Goal: Information Seeking & Learning: Find specific fact

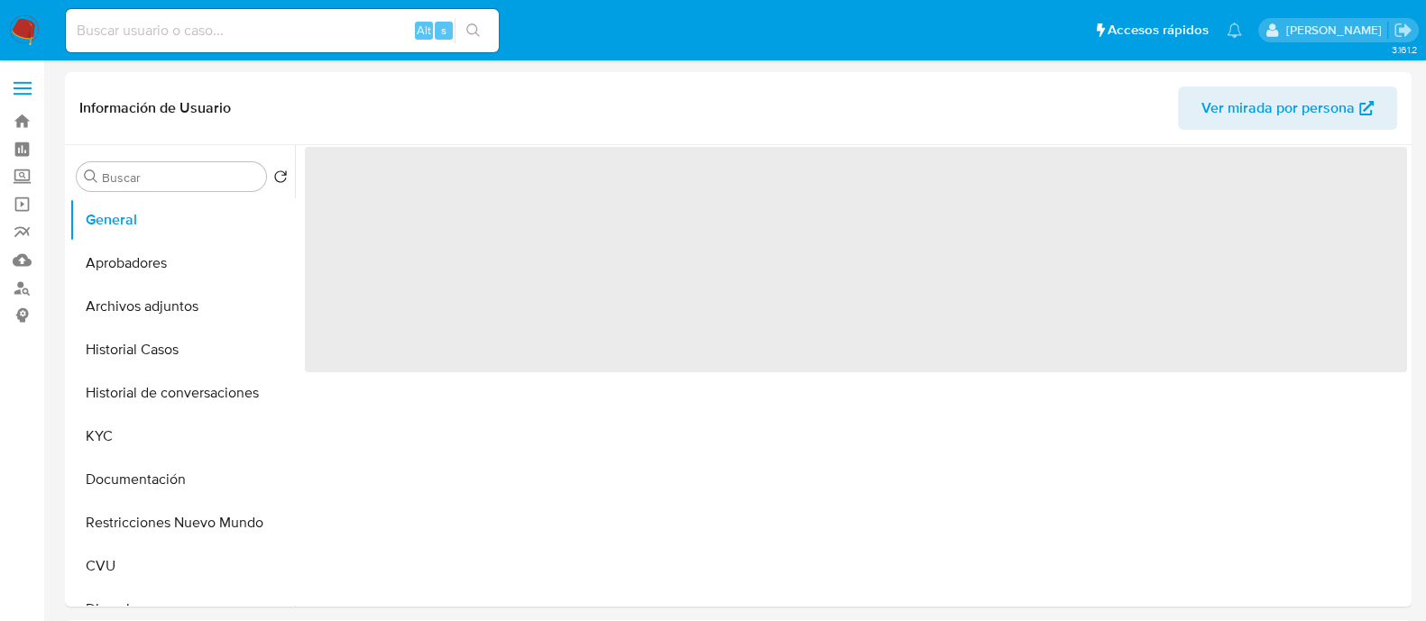
select select "10"
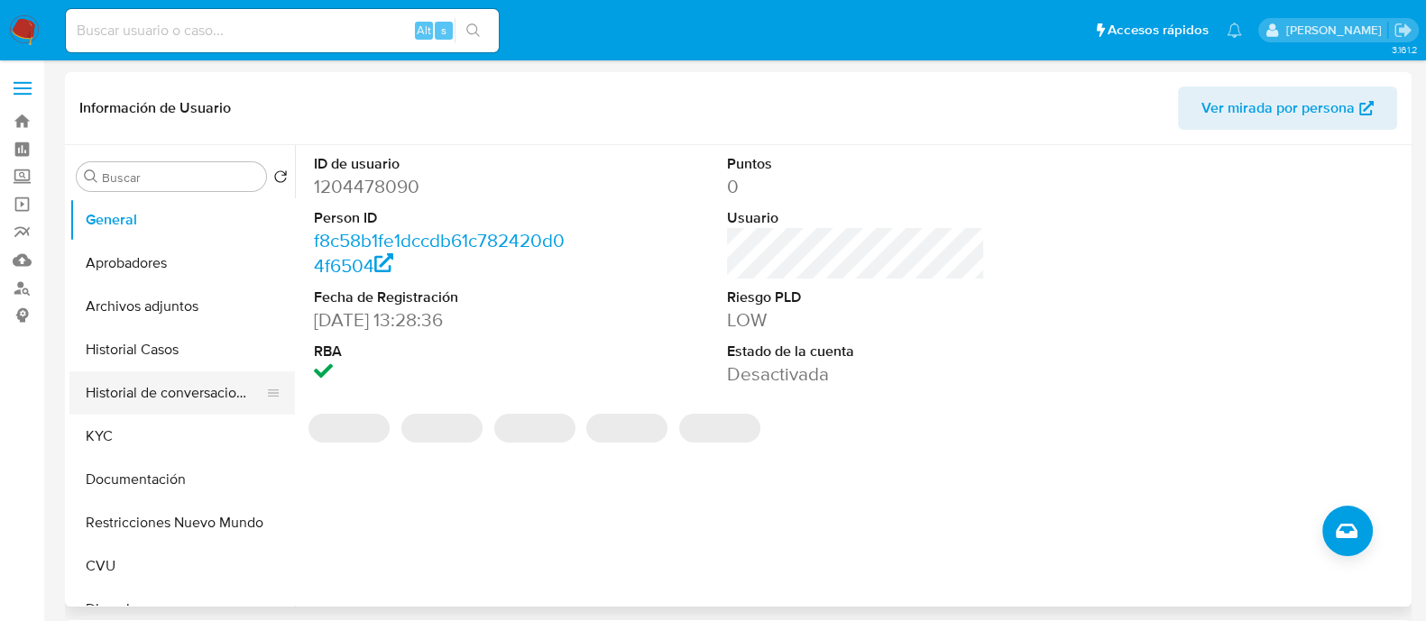
click at [180, 394] on button "Historial de conversaciones" at bounding box center [174, 393] width 211 height 43
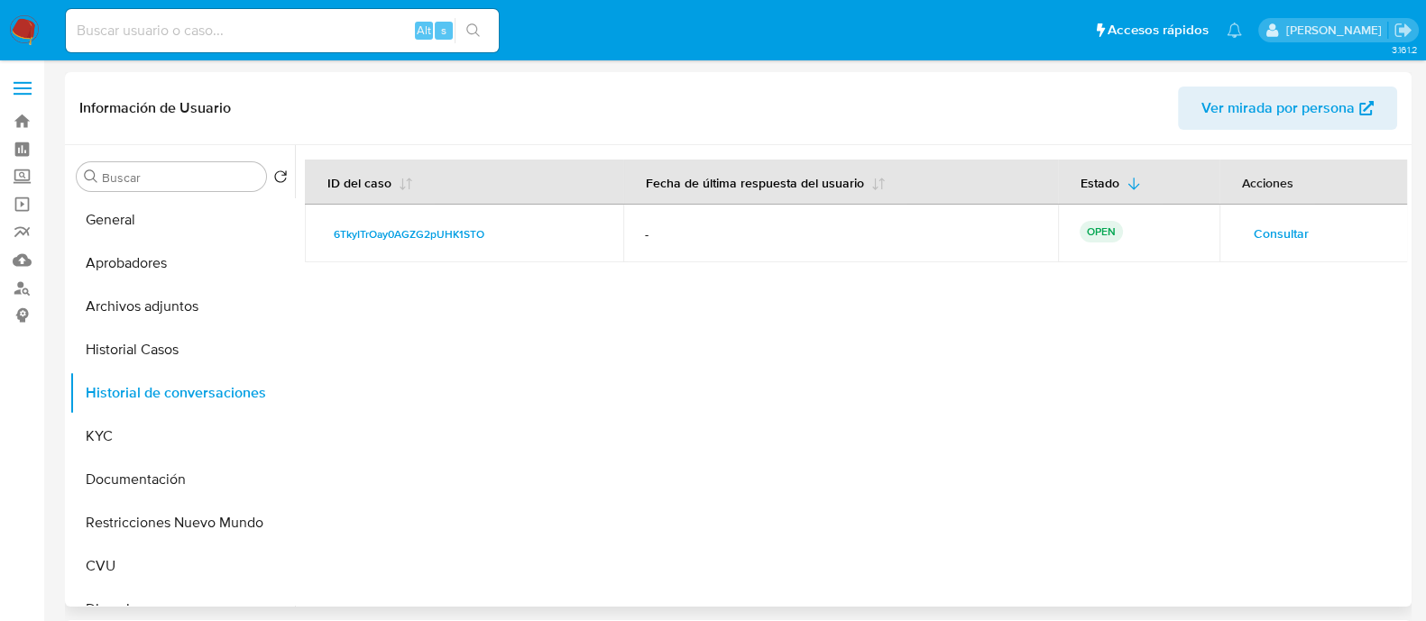
click at [1257, 241] on span "Consultar" at bounding box center [1281, 233] width 55 height 25
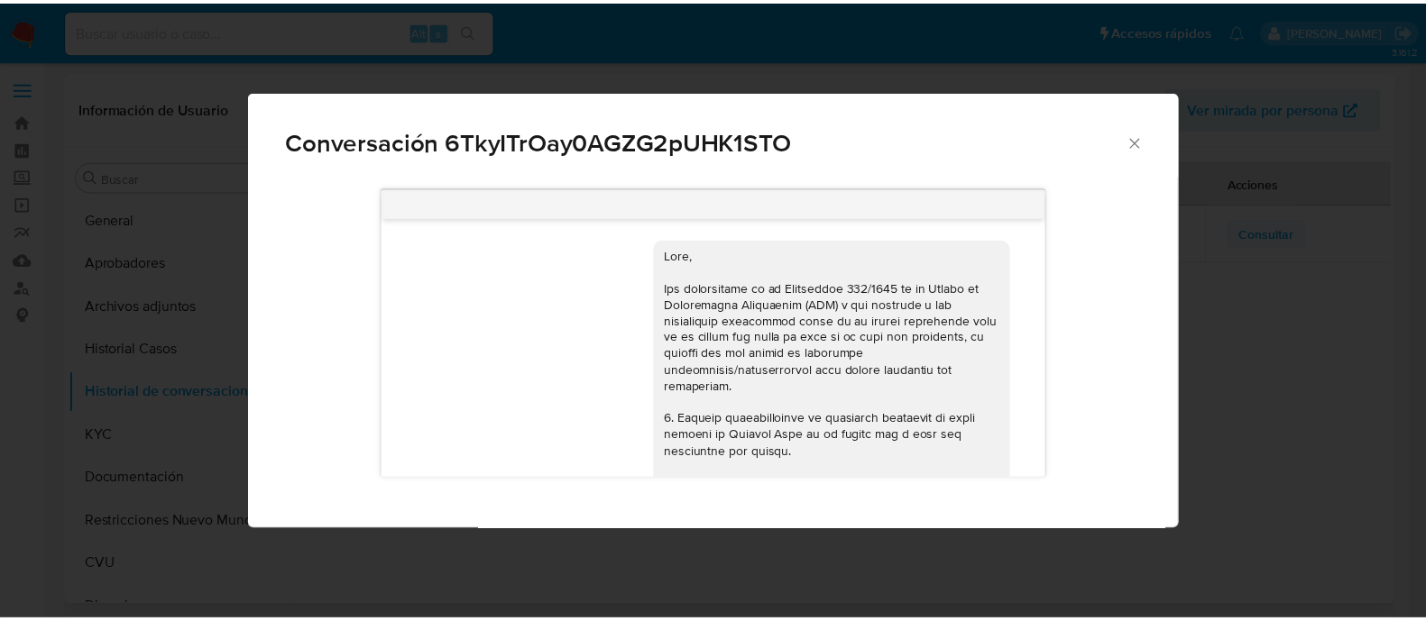
scroll to position [2953, 0]
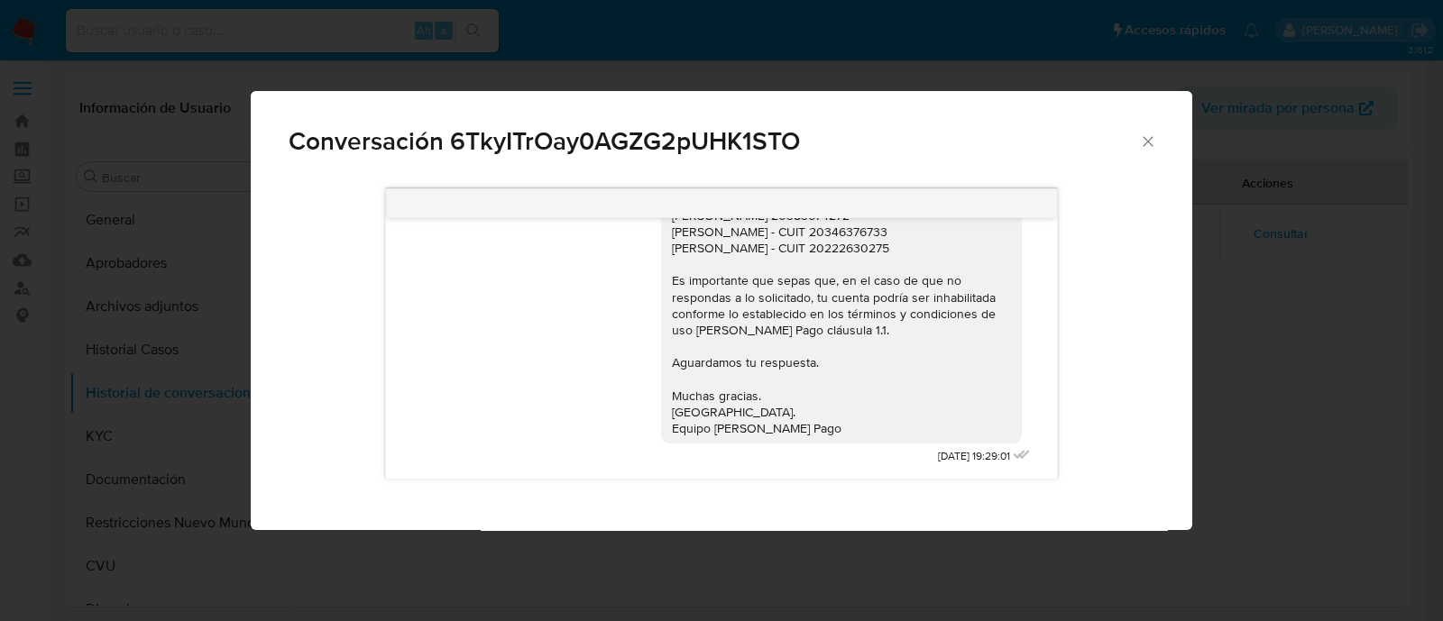
click at [1146, 139] on icon "Cerrar" at bounding box center [1148, 142] width 18 height 18
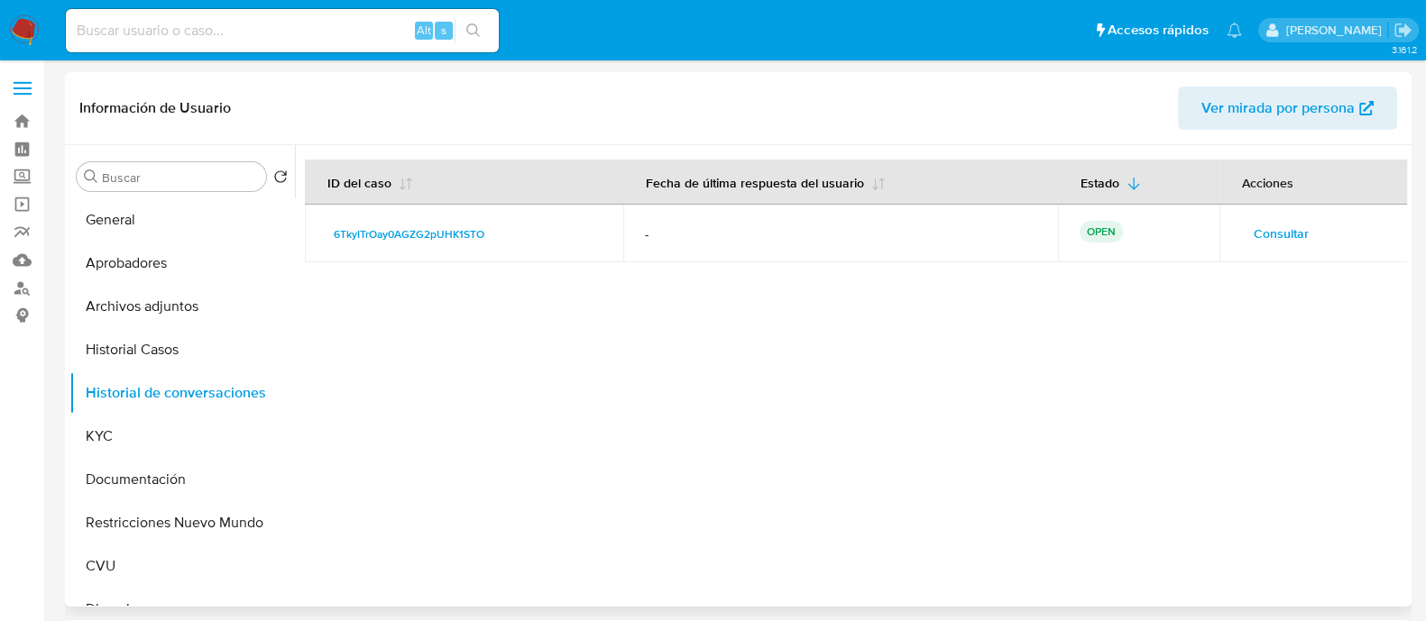
click at [1037, 340] on div at bounding box center [851, 376] width 1112 height 462
click at [145, 451] on button "KYC" at bounding box center [174, 436] width 211 height 43
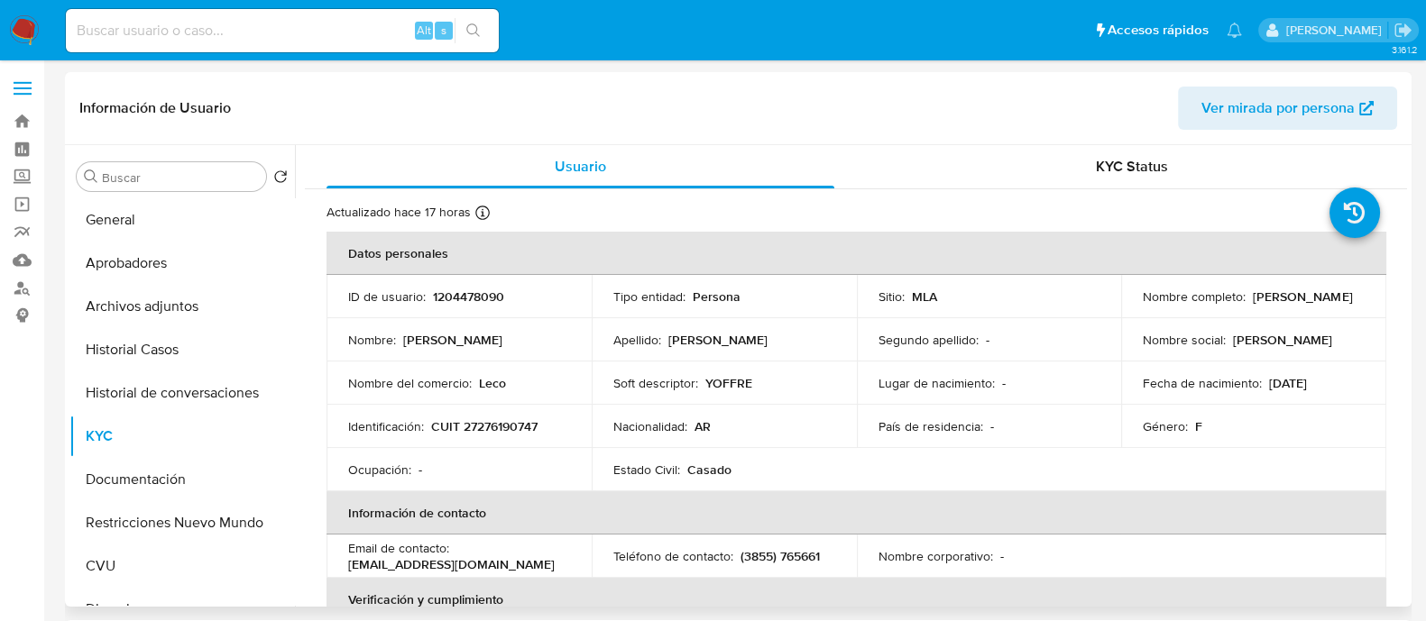
click at [357, 561] on p "[EMAIL_ADDRESS][DOMAIN_NAME]" at bounding box center [451, 564] width 207 height 16
click at [492, 563] on p "[EMAIL_ADDRESS][DOMAIN_NAME]" at bounding box center [451, 564] width 207 height 16
drag, startPoint x: 492, startPoint y: 567, endPoint x: 344, endPoint y: 575, distance: 148.1
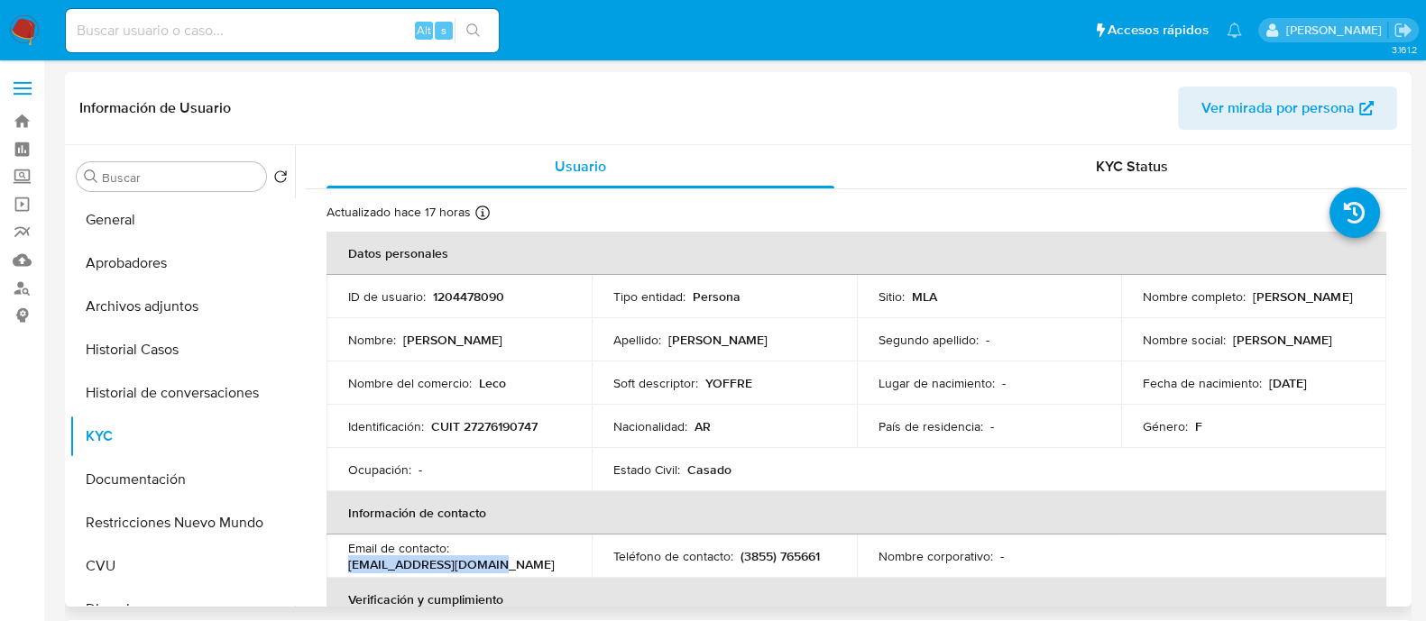
click at [344, 575] on td "Email de contacto : [EMAIL_ADDRESS][DOMAIN_NAME]" at bounding box center [458, 556] width 265 height 43
copy p "[EMAIL_ADDRESS][DOMAIN_NAME]"
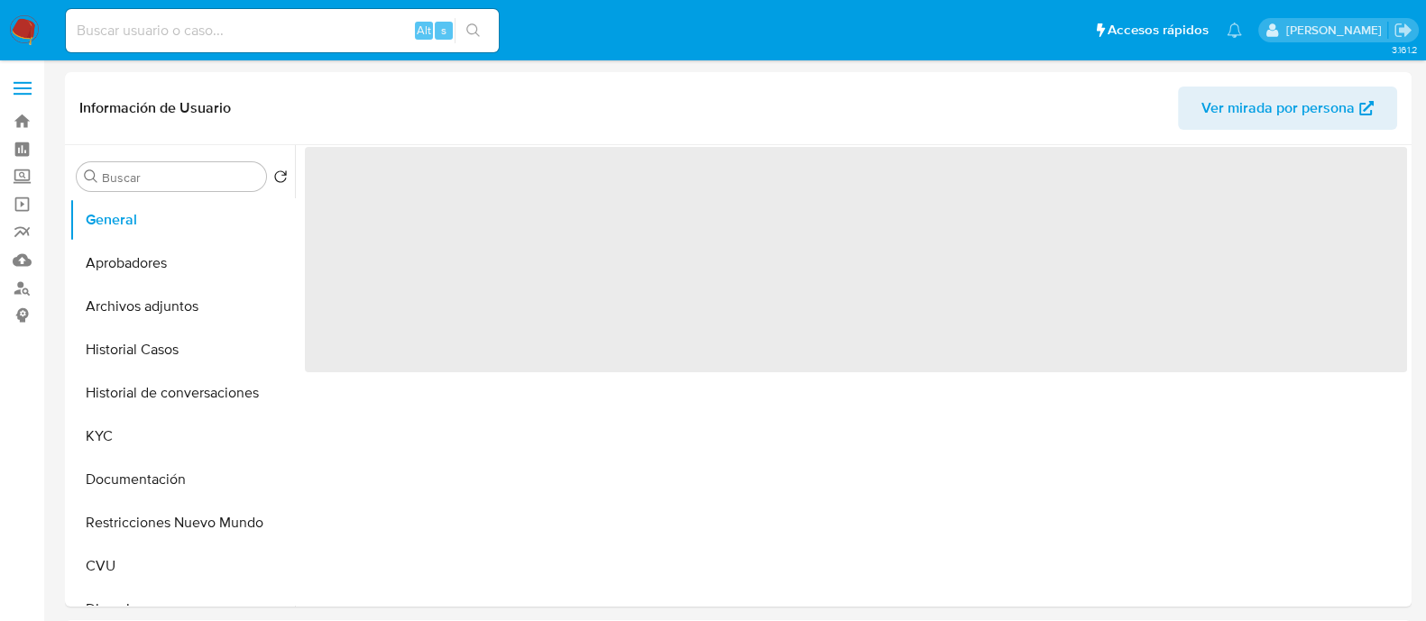
select select "10"
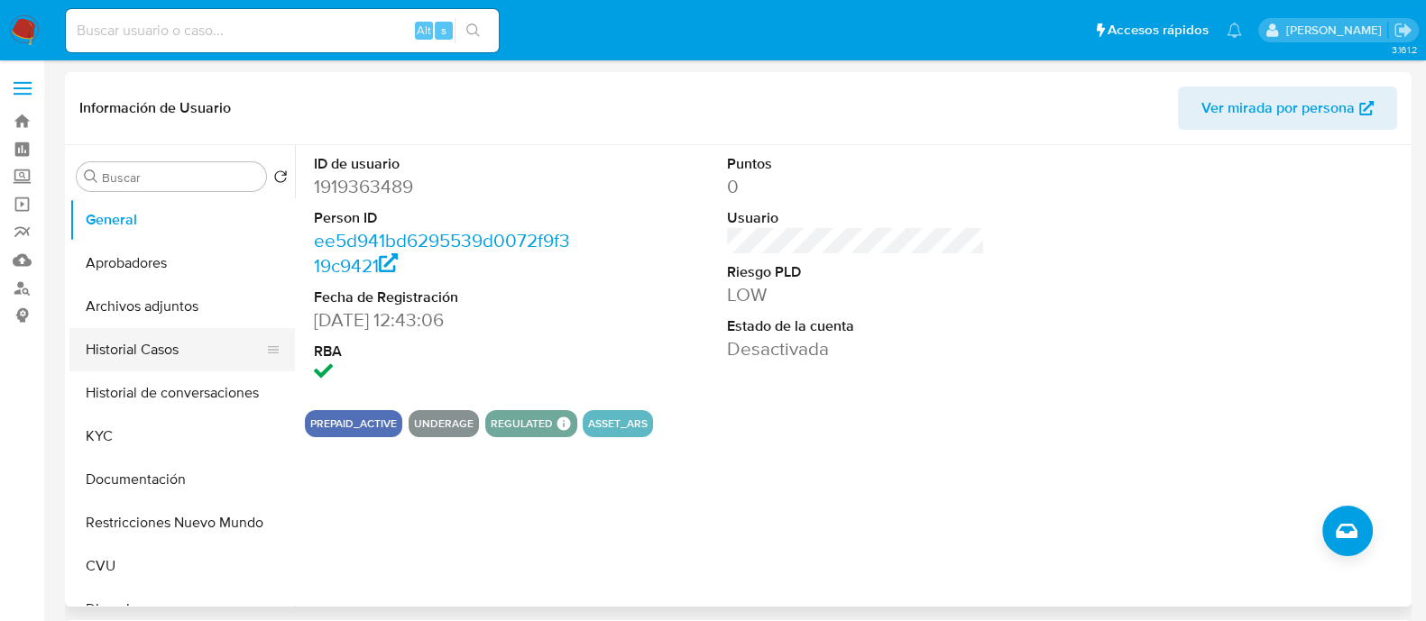
click at [186, 364] on button "Historial Casos" at bounding box center [174, 349] width 211 height 43
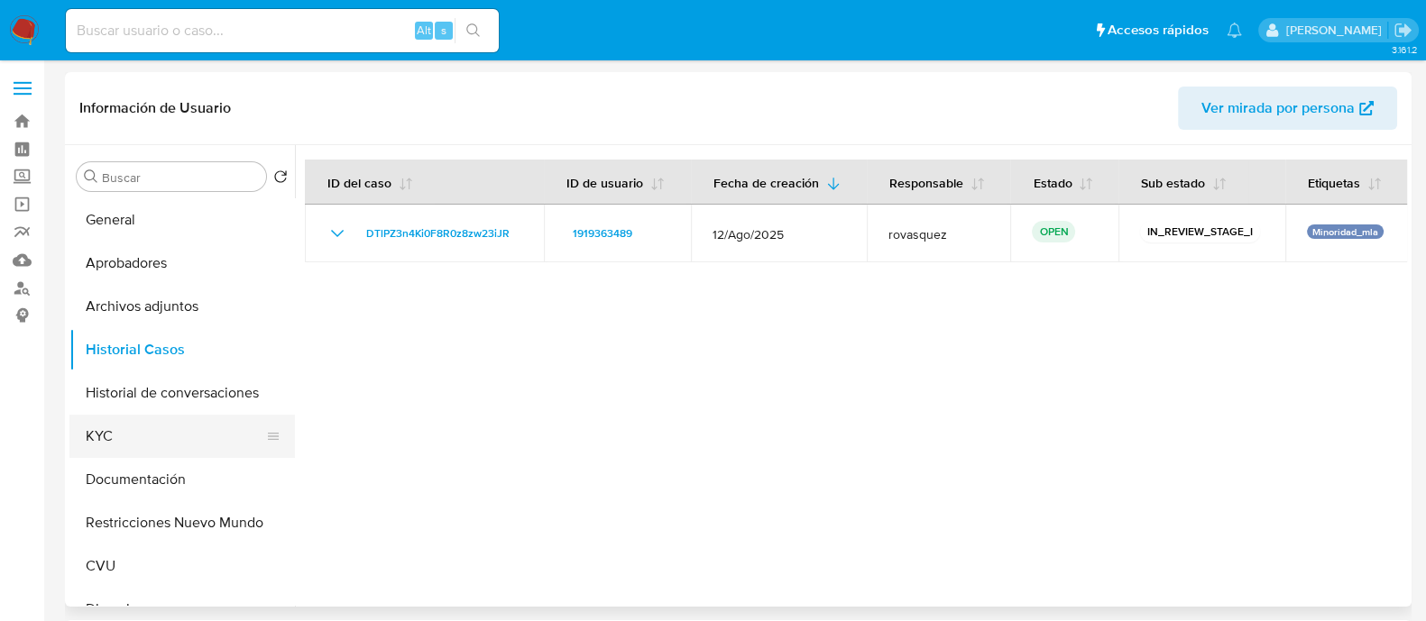
click at [167, 432] on button "KYC" at bounding box center [174, 436] width 211 height 43
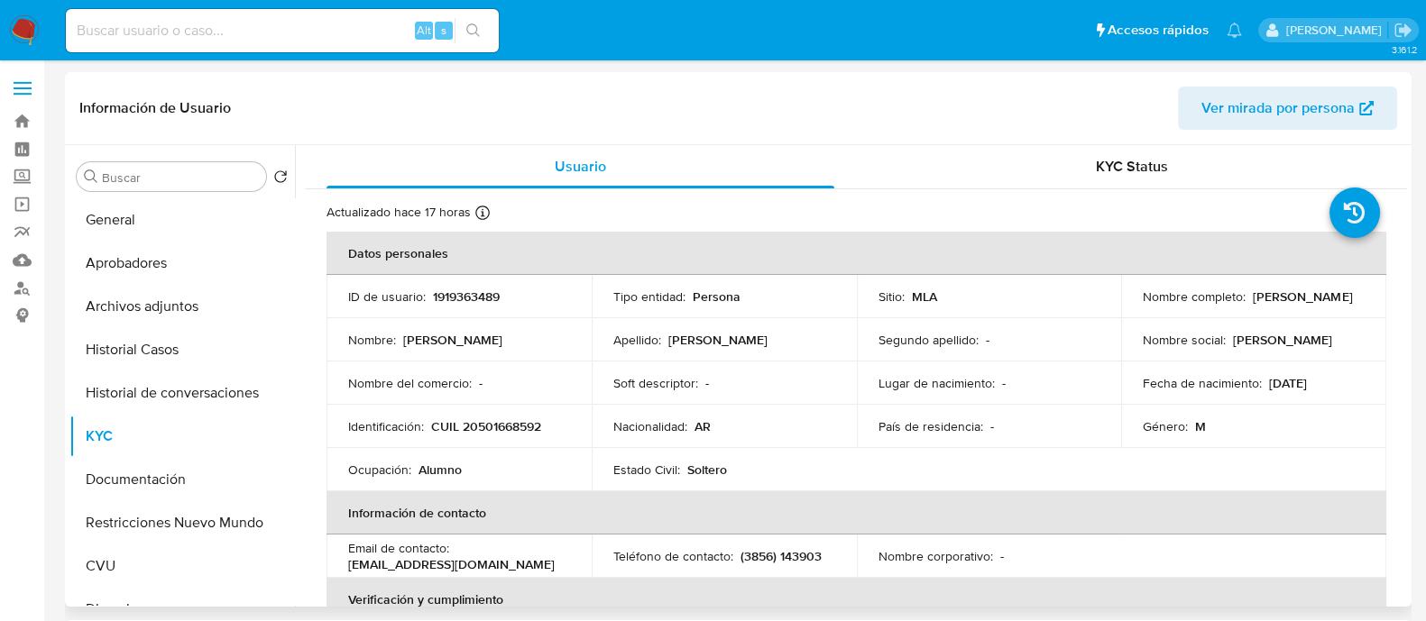
click at [372, 564] on p "tizianocoria206@gmail.com" at bounding box center [451, 564] width 207 height 16
click at [504, 571] on div "Email de contacto : tizianocoria206@gmail.com" at bounding box center [459, 556] width 222 height 32
drag, startPoint x: 499, startPoint y: 562, endPoint x: 347, endPoint y: 565, distance: 151.5
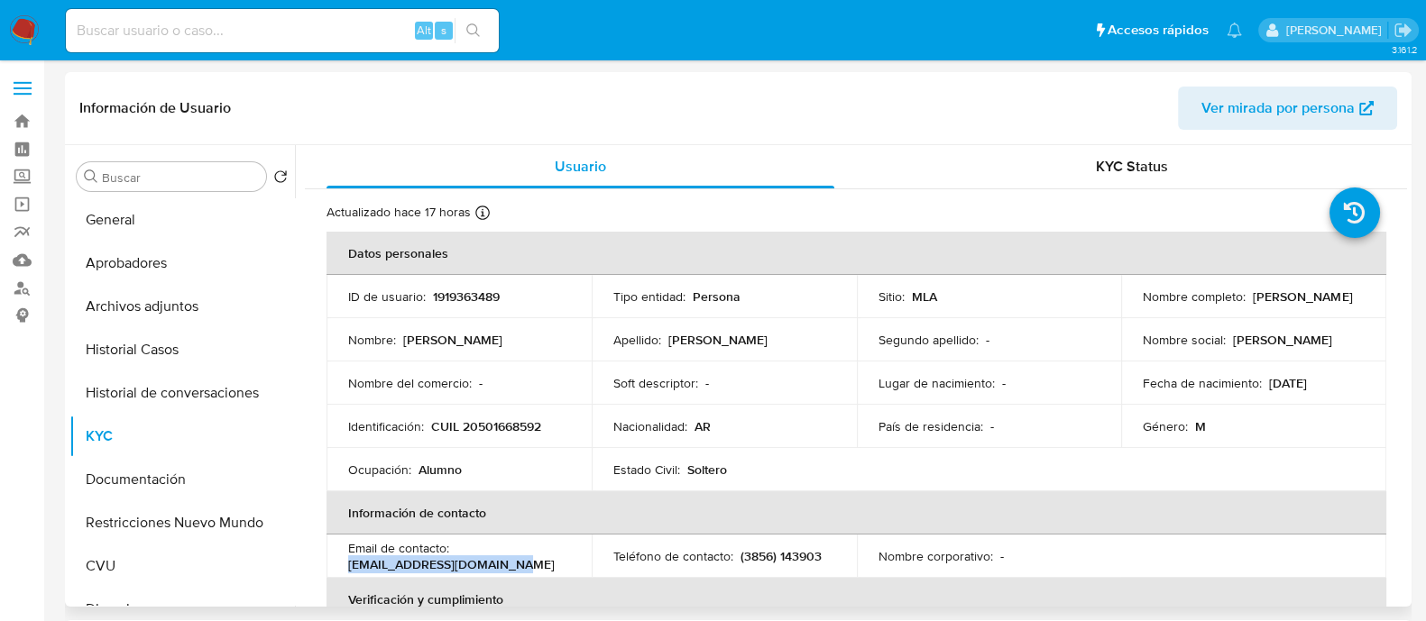
click at [348, 565] on p "tizianocoria206@gmail.com" at bounding box center [451, 564] width 207 height 16
copy p "tizianocoria206@gmail.com"
click at [195, 393] on button "Historial de conversaciones" at bounding box center [174, 393] width 211 height 43
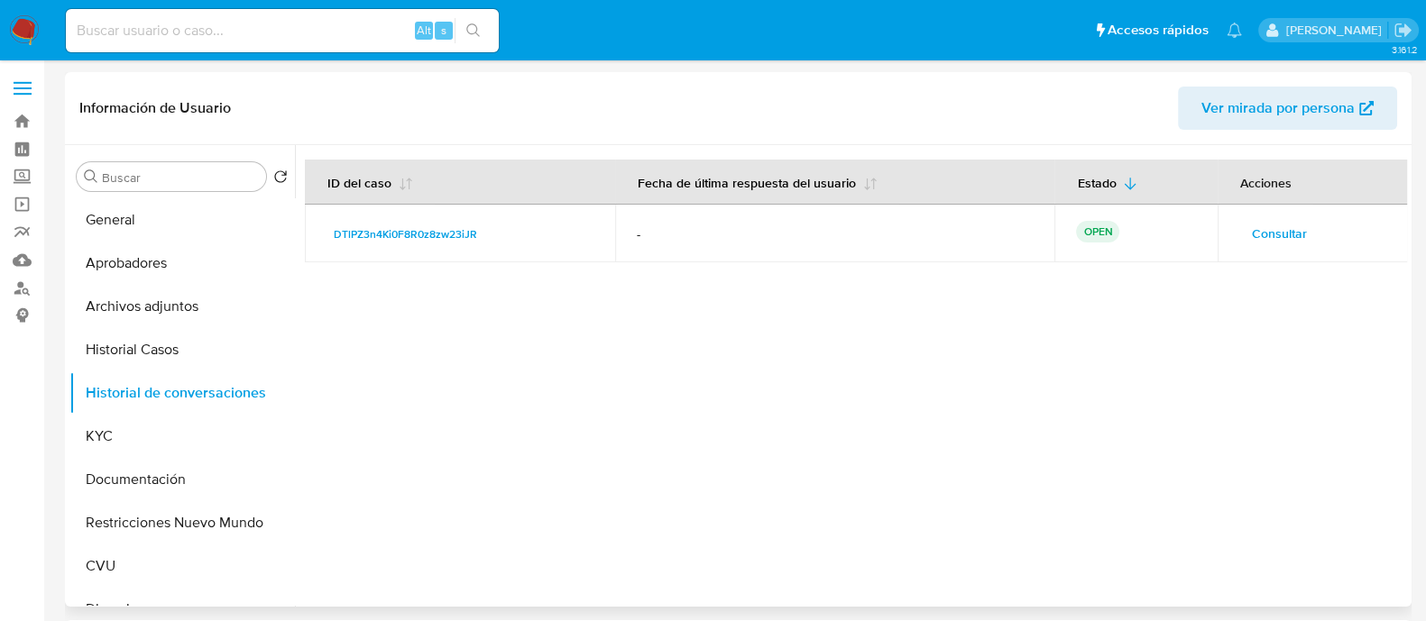
click at [1266, 232] on span "Consultar" at bounding box center [1279, 233] width 55 height 25
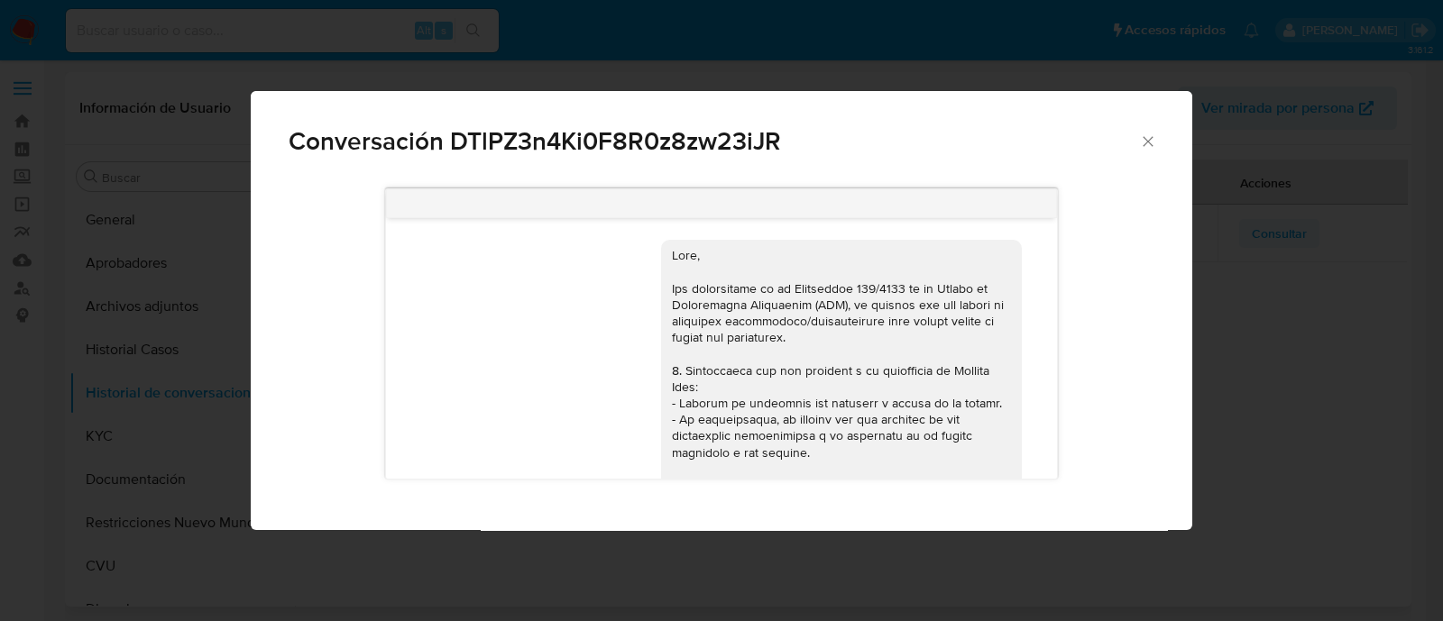
scroll to position [2378, 0]
